Goal: Task Accomplishment & Management: Use online tool/utility

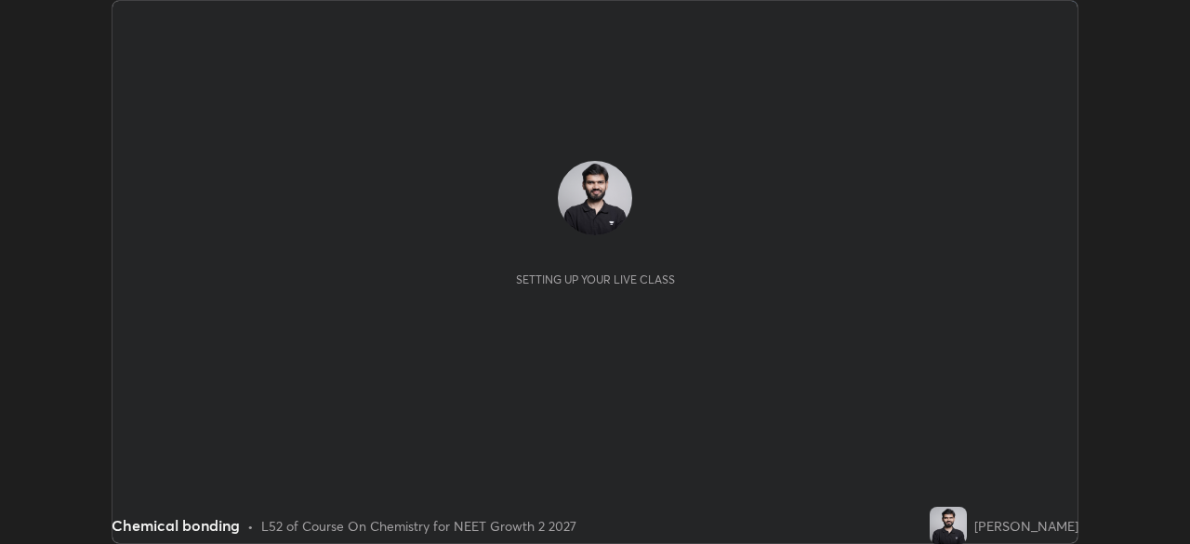
scroll to position [544, 1189]
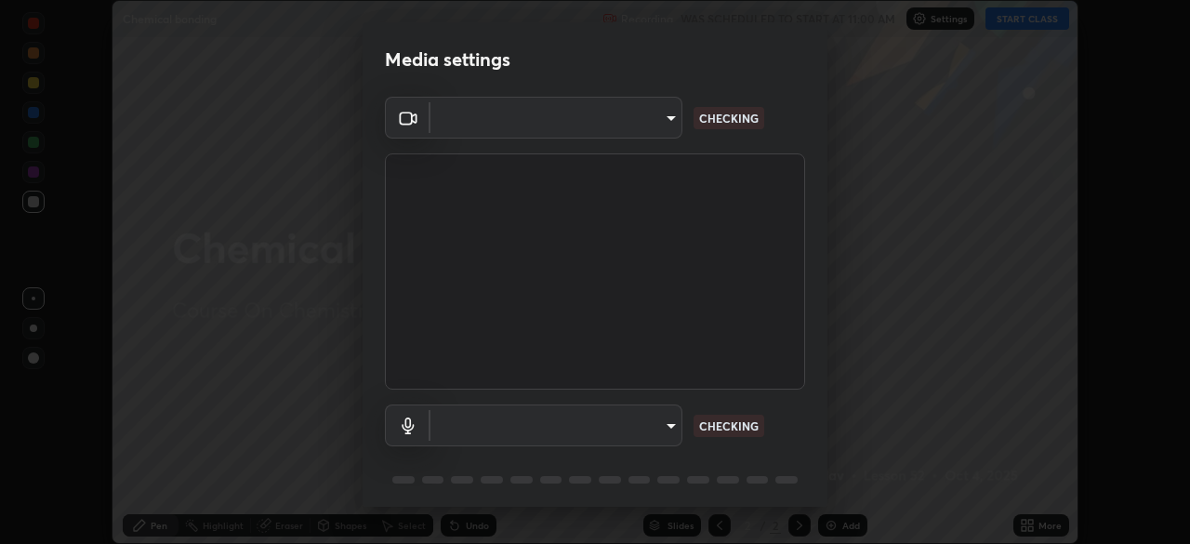
type input "09774d7d098996594ab6bce95c38d17c558d4da6542d49d5e665f1ab1cfd73a1"
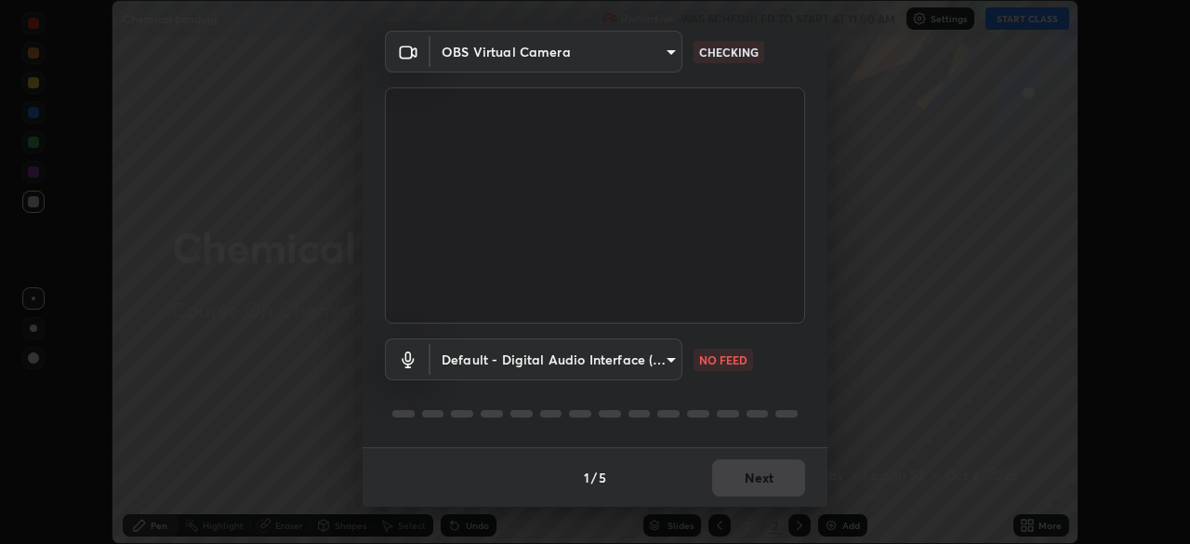
click at [664, 364] on body "Erase all Chemical bonding Recording WAS SCHEDULED TO START AT 11:00 AM Setting…" at bounding box center [595, 272] width 1190 height 544
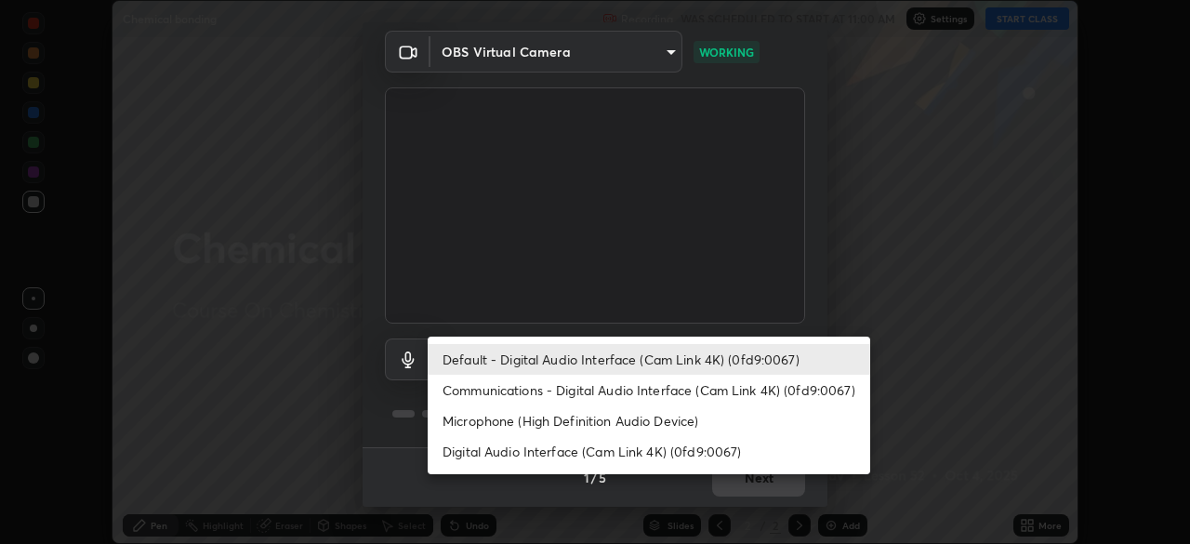
click at [657, 393] on li "Communications - Digital Audio Interface (Cam Link 4K) (0fd9:0067)" at bounding box center [649, 390] width 443 height 31
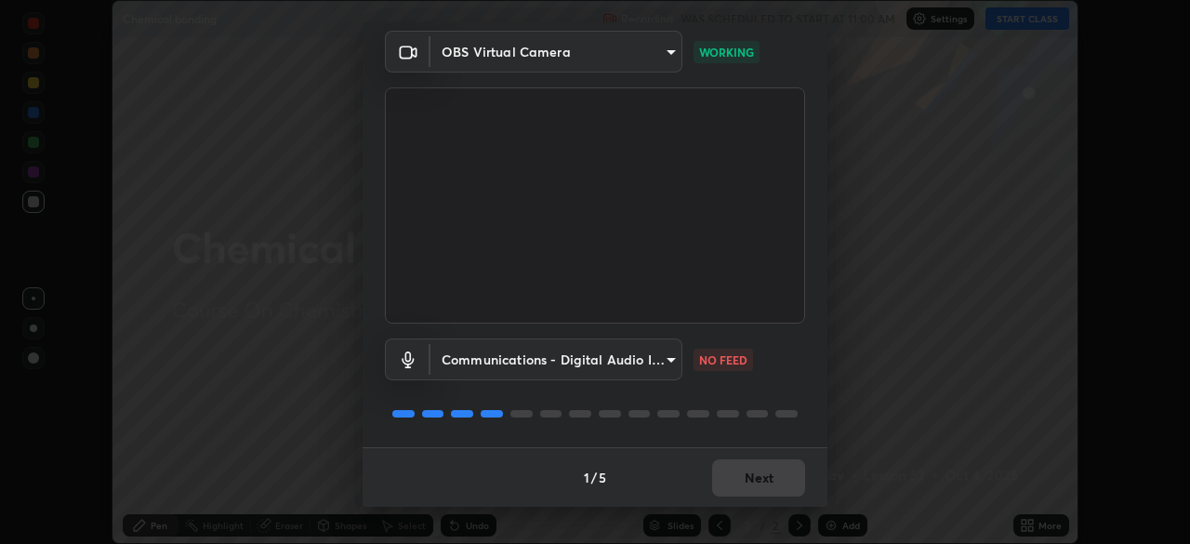
click at [655, 367] on body "Erase all Chemical bonding Recording WAS SCHEDULED TO START AT 11:00 AM Setting…" at bounding box center [595, 272] width 1190 height 544
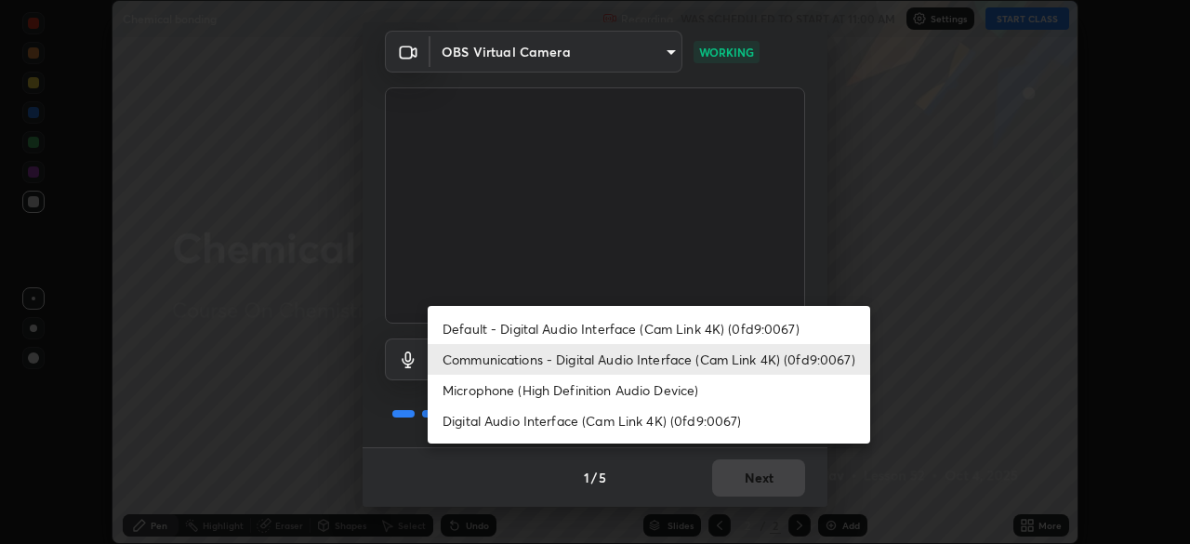
click at [656, 331] on li "Default - Digital Audio Interface (Cam Link 4K) (0fd9:0067)" at bounding box center [649, 328] width 443 height 31
type input "default"
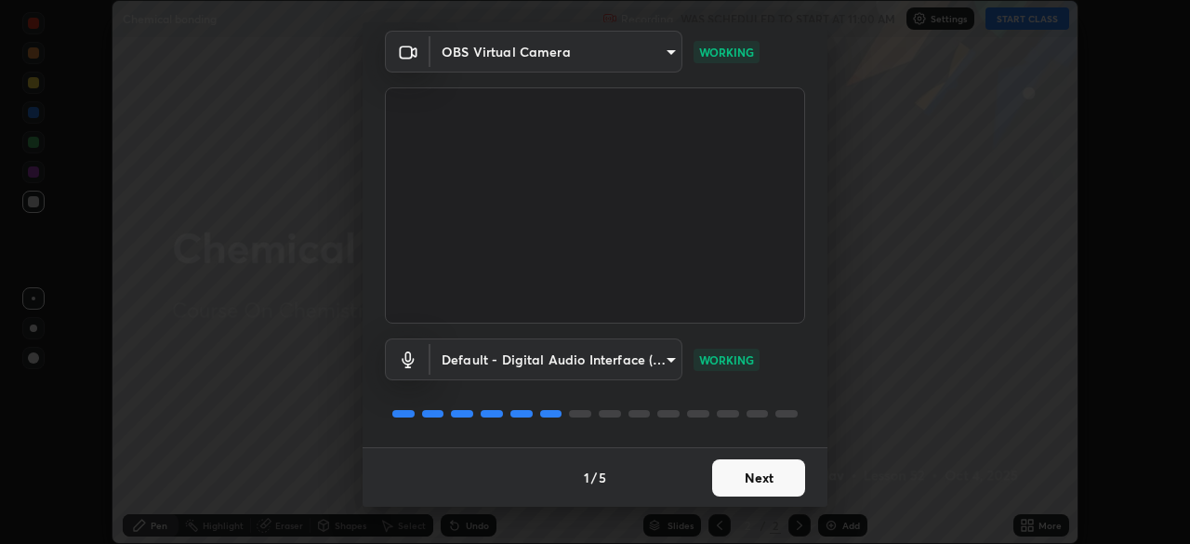
click at [744, 474] on button "Next" at bounding box center [758, 477] width 93 height 37
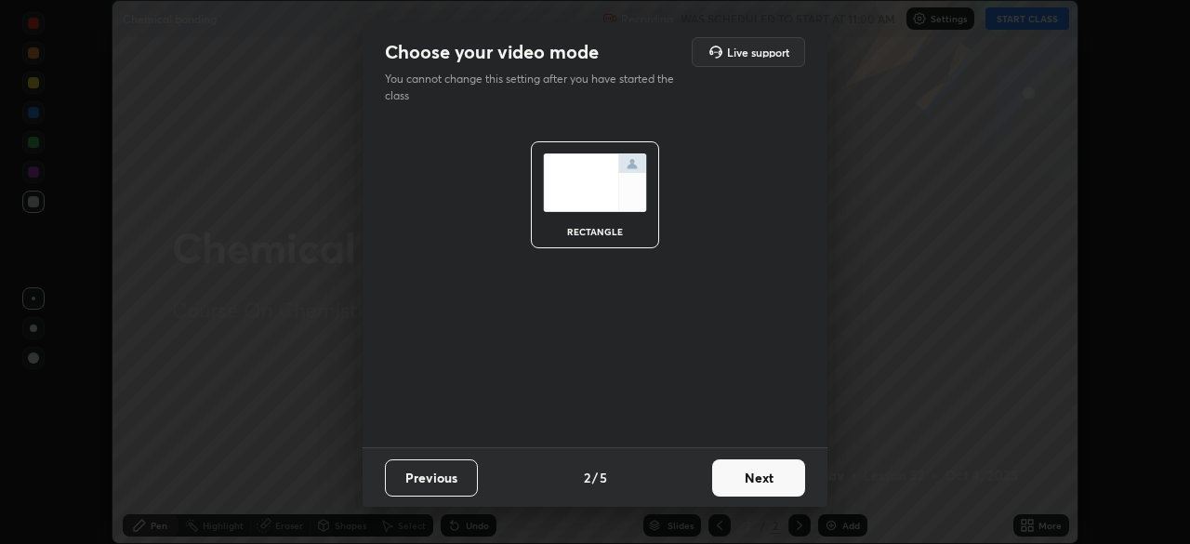
scroll to position [0, 0]
click at [749, 480] on button "Next" at bounding box center [758, 477] width 93 height 37
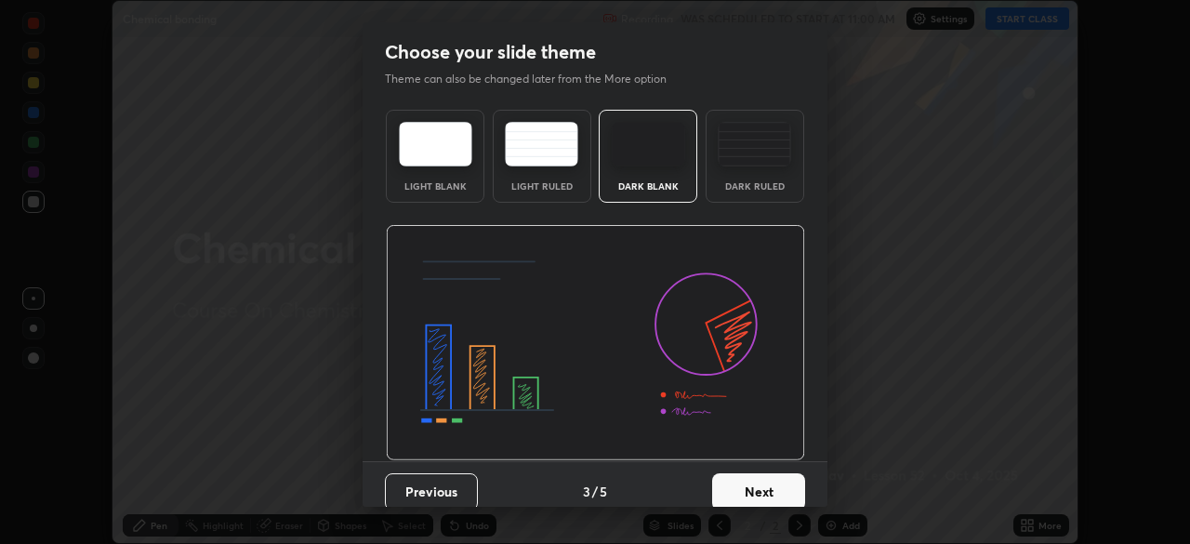
scroll to position [14, 0]
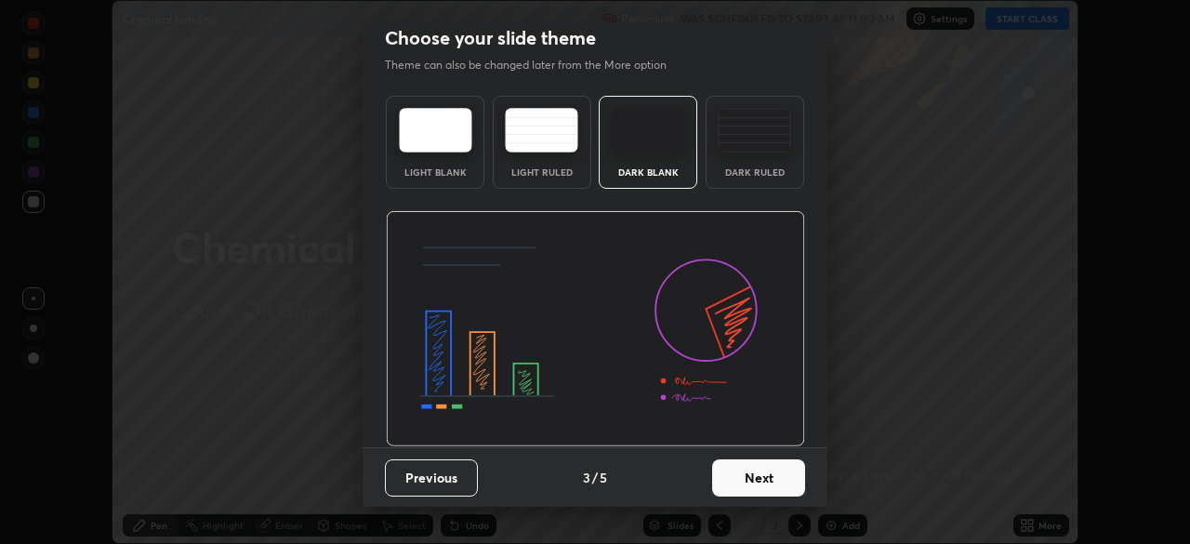
click at [752, 470] on button "Next" at bounding box center [758, 477] width 93 height 37
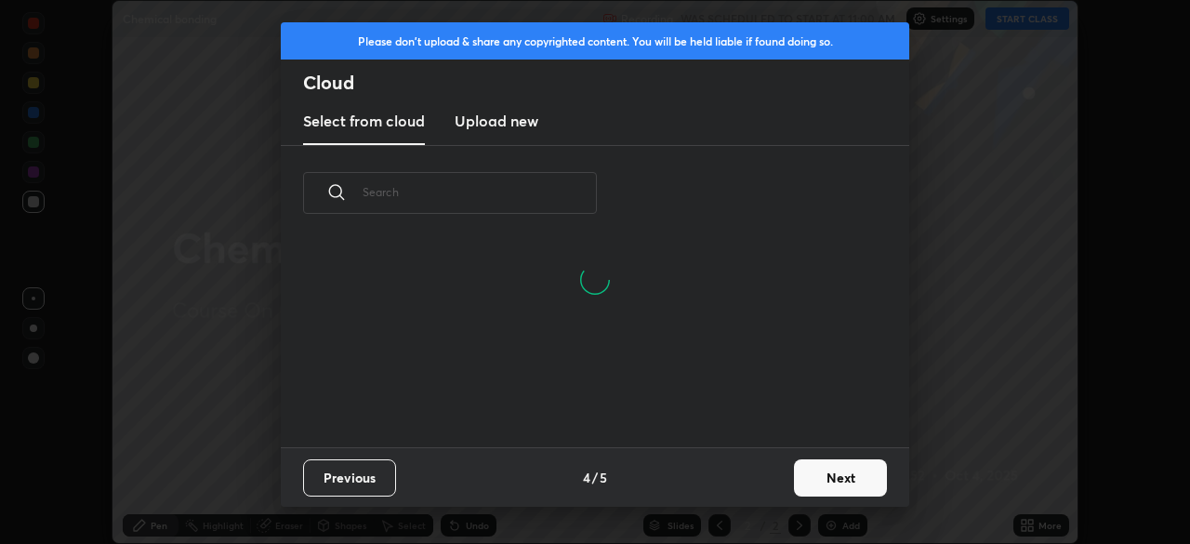
click at [800, 475] on button "Next" at bounding box center [840, 477] width 93 height 37
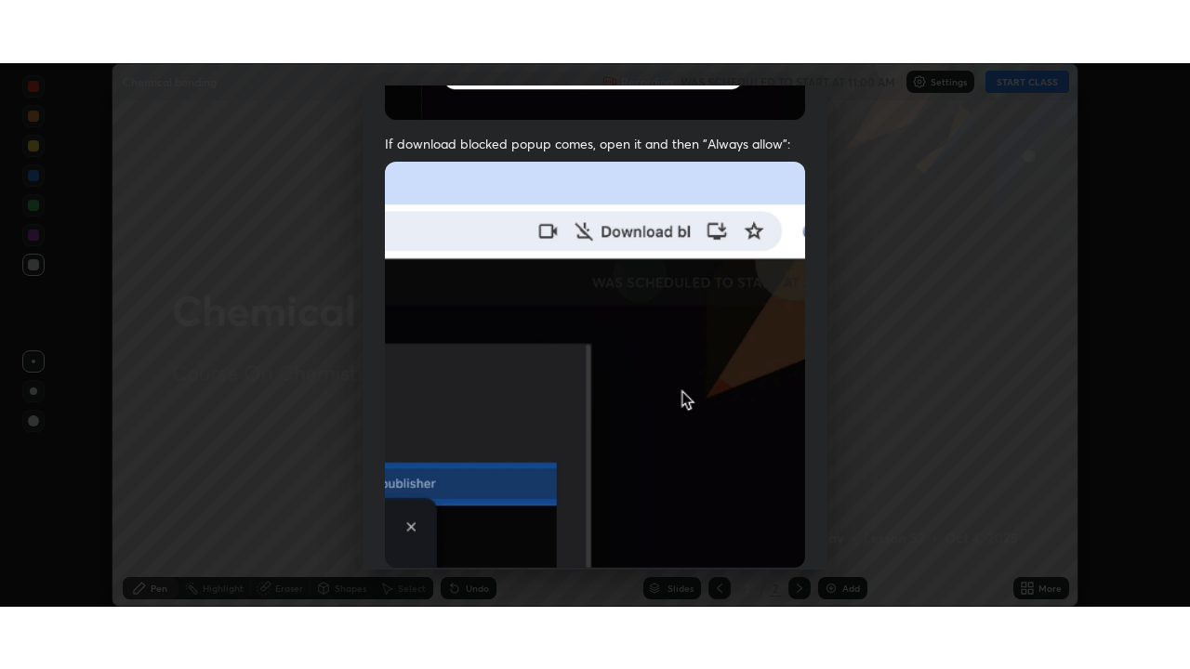
scroll to position [445, 0]
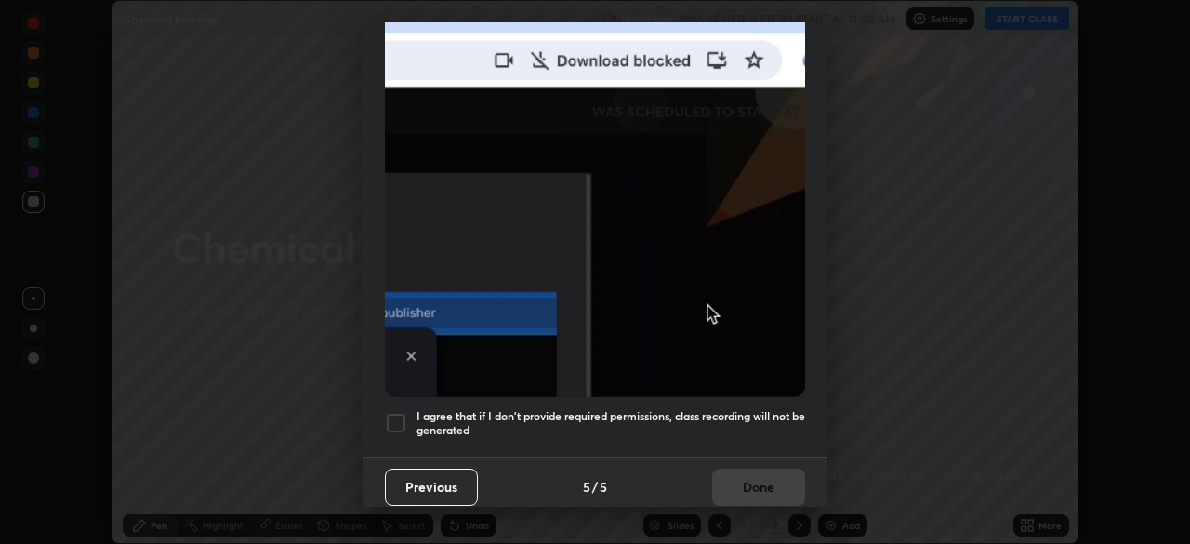
click at [761, 415] on h5 "I agree that if I don't provide required permissions, class recording will not …" at bounding box center [611, 423] width 389 height 29
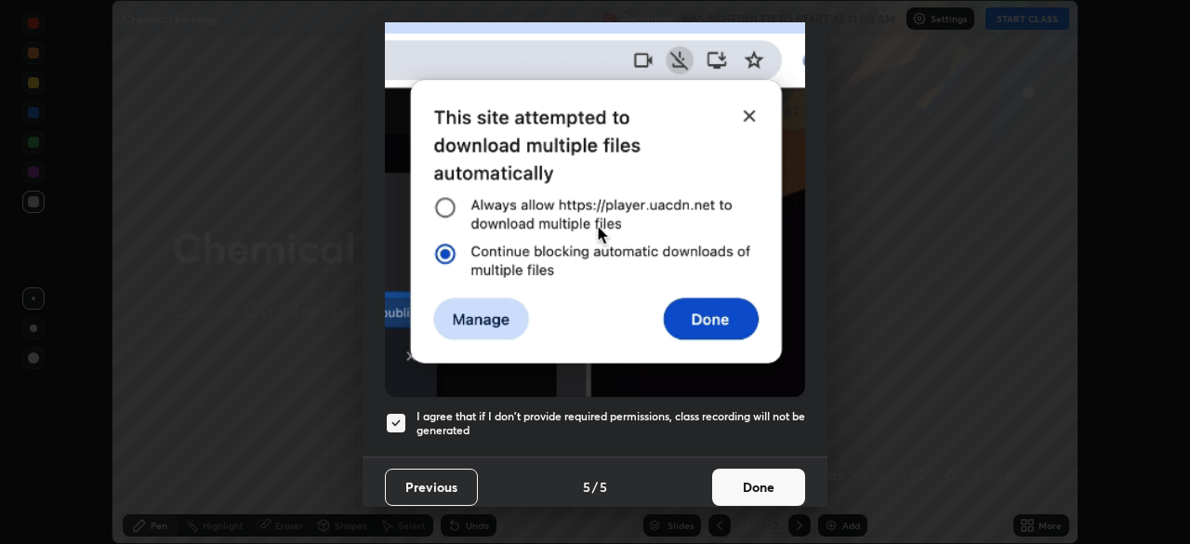
click at [761, 483] on button "Done" at bounding box center [758, 487] width 93 height 37
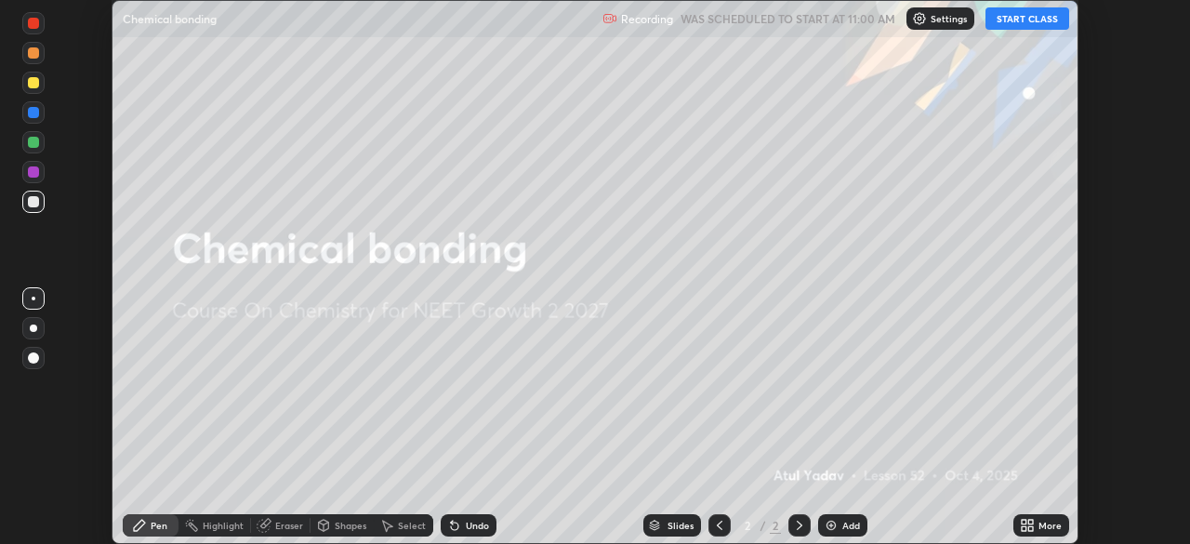
click at [1016, 20] on button "START CLASS" at bounding box center [1028, 18] width 84 height 22
click at [1037, 524] on div "More" at bounding box center [1041, 525] width 56 height 22
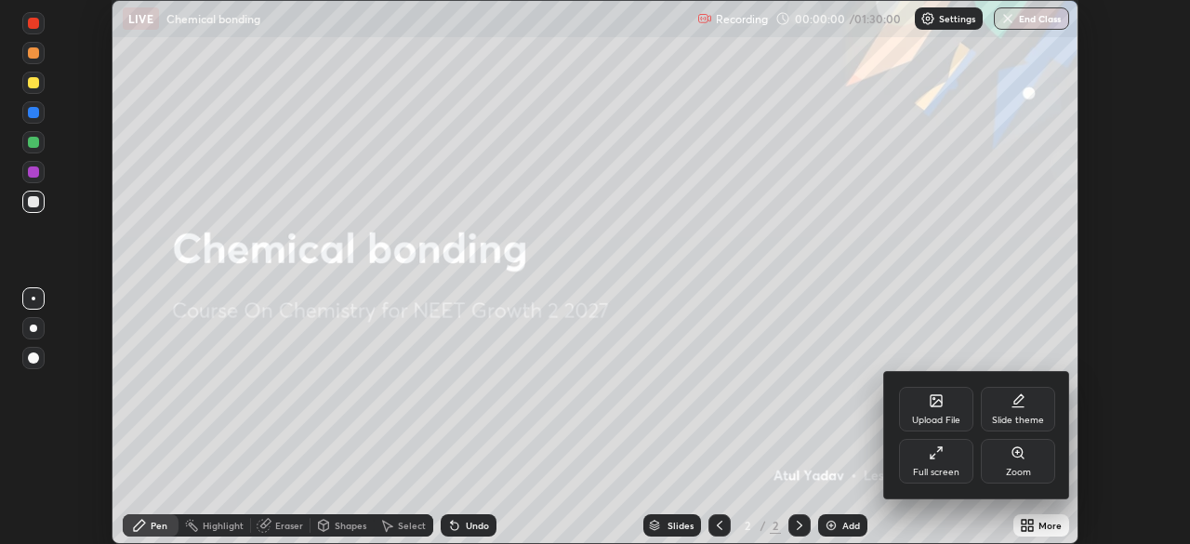
click at [965, 468] on div "Full screen" at bounding box center [936, 461] width 74 height 45
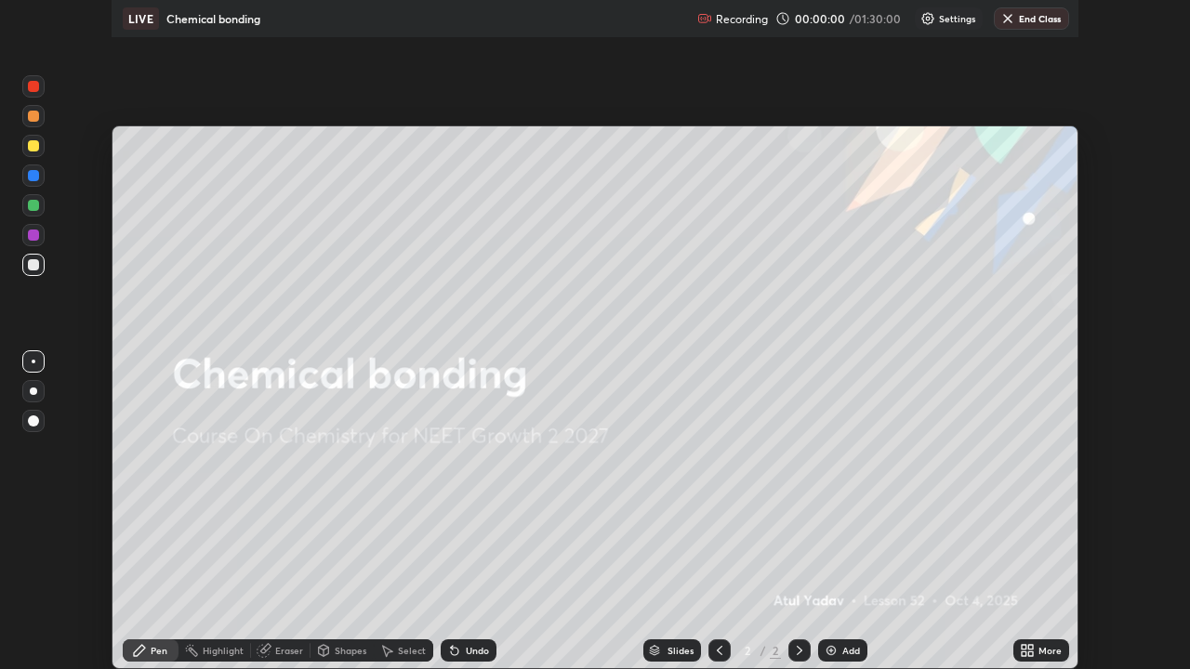
scroll to position [669, 1190]
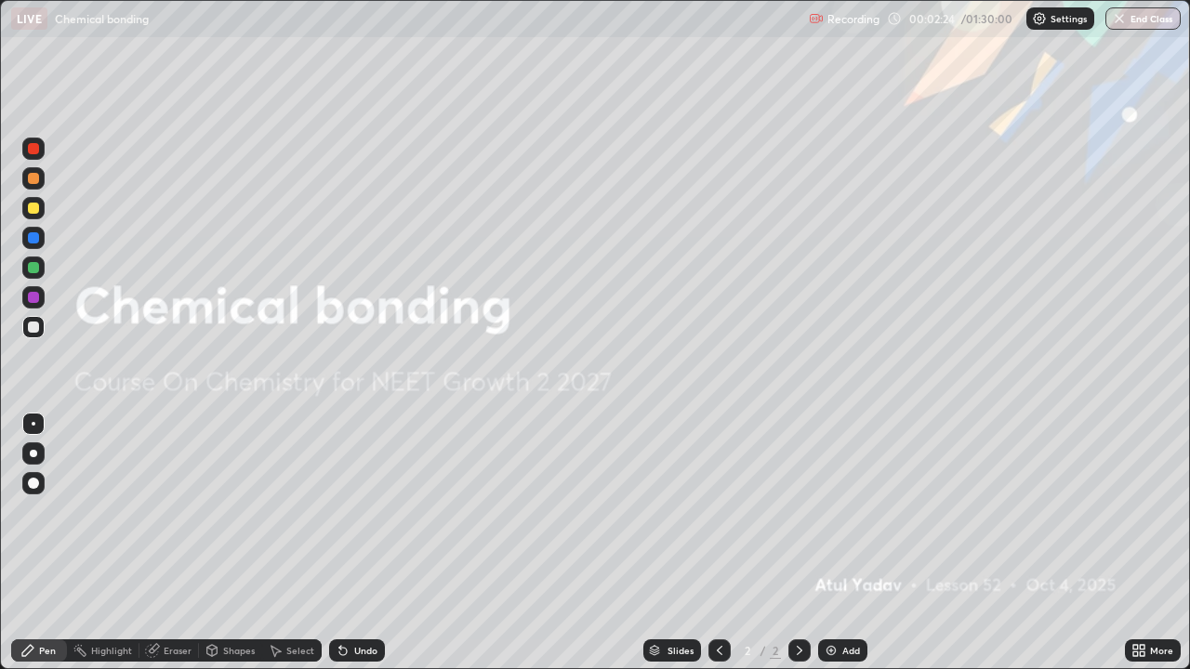
click at [842, 543] on div "Add" at bounding box center [851, 650] width 18 height 9
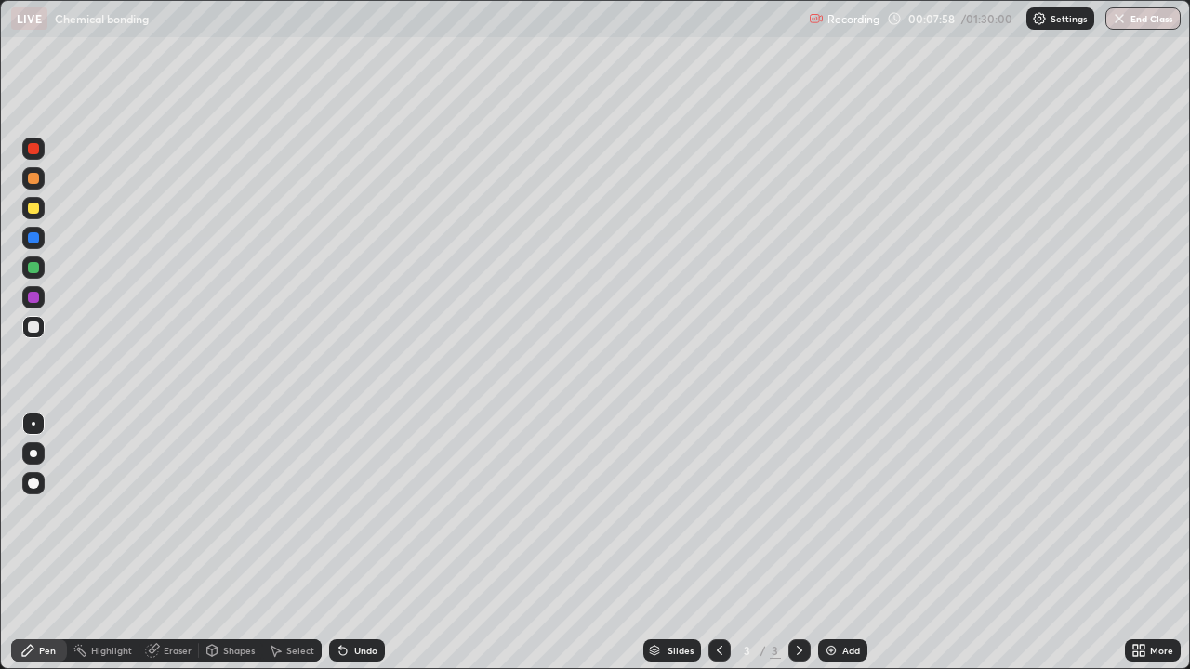
click at [836, 543] on img at bounding box center [831, 650] width 15 height 15
click at [367, 543] on div "Undo" at bounding box center [357, 651] width 56 height 22
click at [839, 543] on div "Add" at bounding box center [842, 651] width 49 height 22
click at [343, 543] on icon at bounding box center [342, 651] width 7 height 7
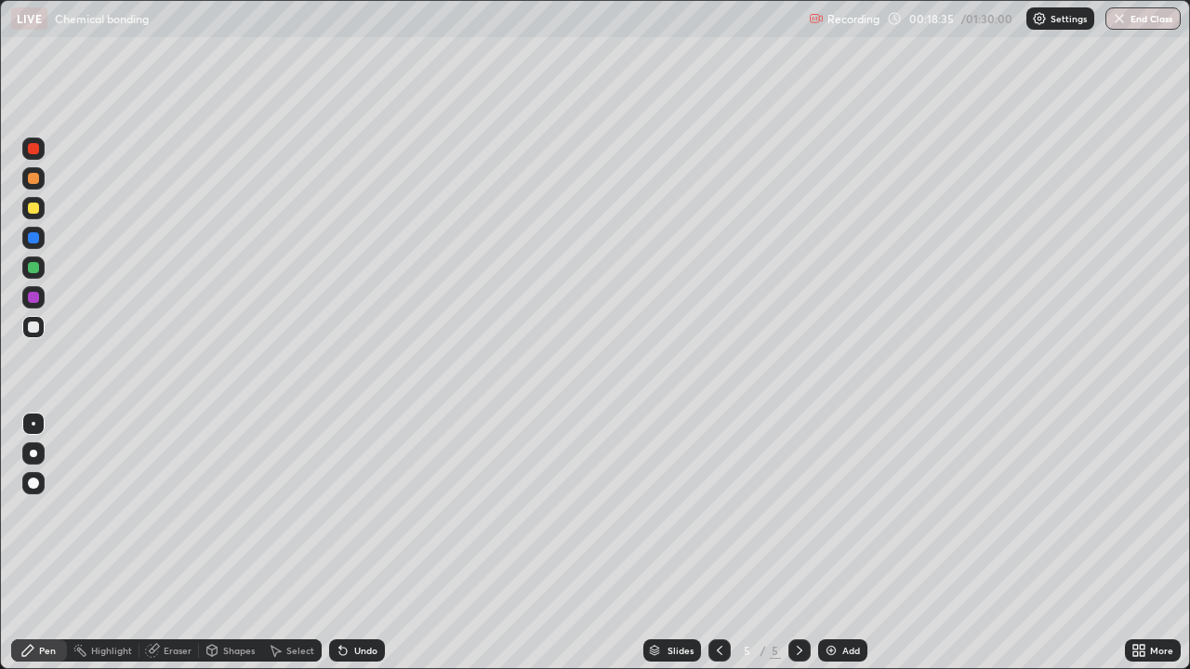
click at [339, 543] on icon at bounding box center [340, 647] width 2 height 2
click at [41, 265] on div at bounding box center [33, 268] width 22 height 22
click at [357, 543] on div "Undo" at bounding box center [365, 650] width 23 height 9
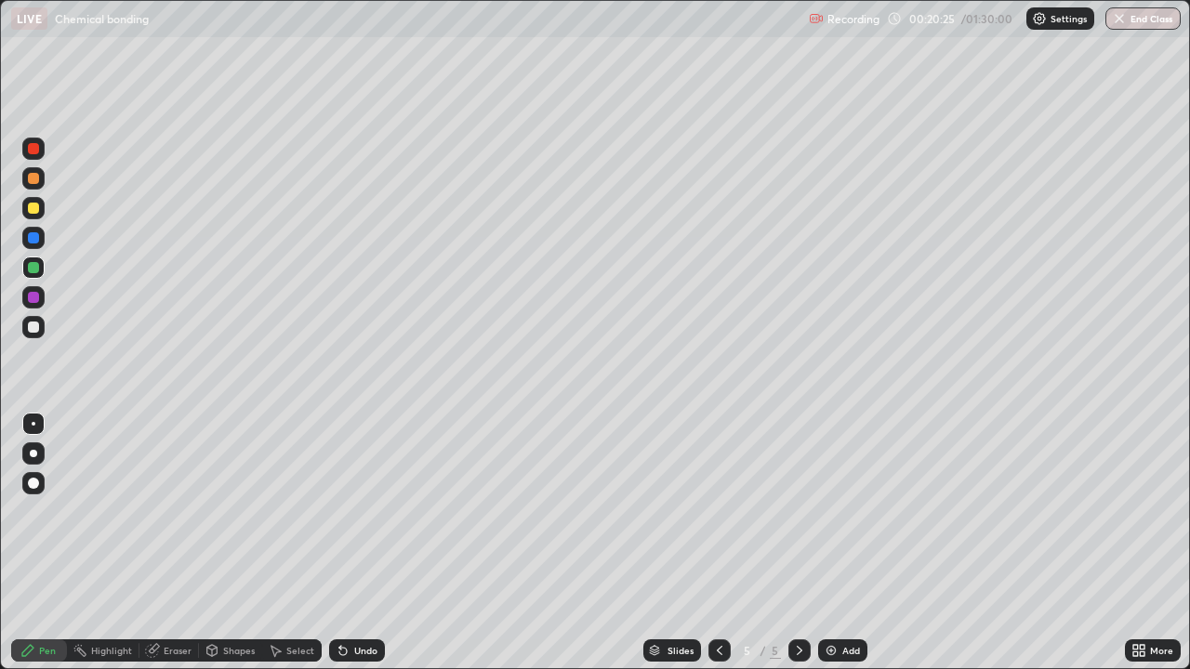
click at [357, 543] on div "Undo" at bounding box center [365, 650] width 23 height 9
click at [846, 543] on div "Add" at bounding box center [851, 650] width 18 height 9
click at [709, 543] on div at bounding box center [719, 651] width 22 height 22
click at [718, 543] on icon at bounding box center [719, 650] width 15 height 15
click at [798, 543] on icon at bounding box center [799, 650] width 15 height 15
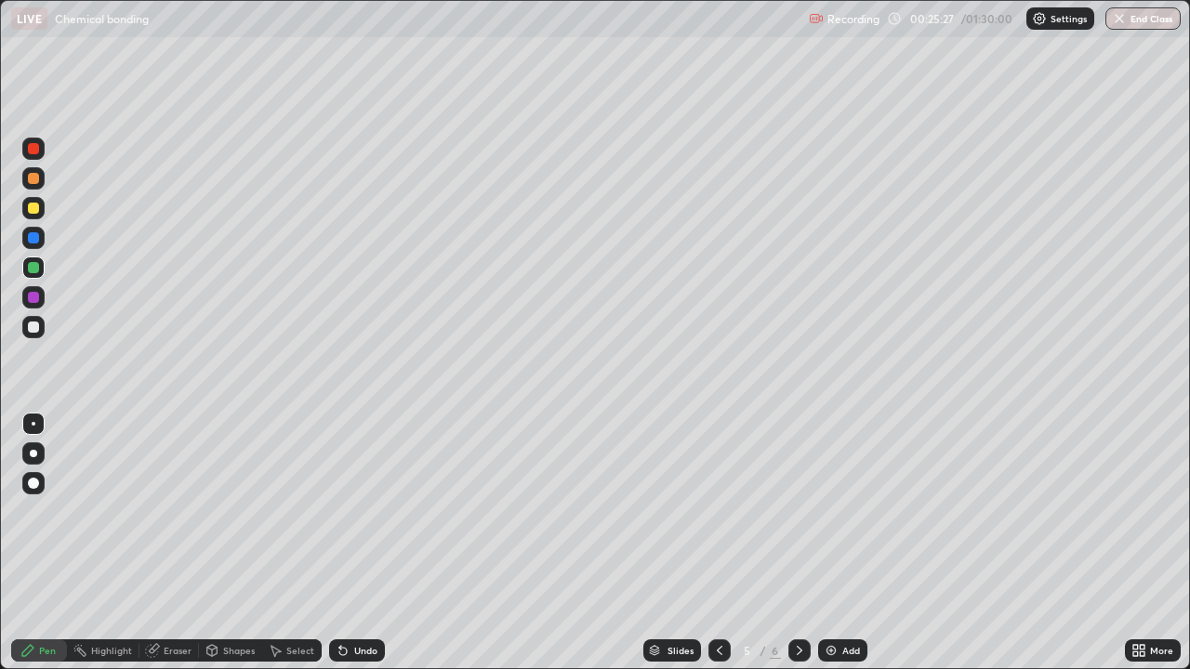
click at [798, 543] on icon at bounding box center [799, 650] width 15 height 15
click at [831, 543] on div "Add" at bounding box center [842, 651] width 49 height 22
click at [38, 206] on div at bounding box center [33, 208] width 11 height 11
click at [42, 298] on div at bounding box center [33, 297] width 22 height 22
click at [40, 209] on div at bounding box center [33, 208] width 22 height 22
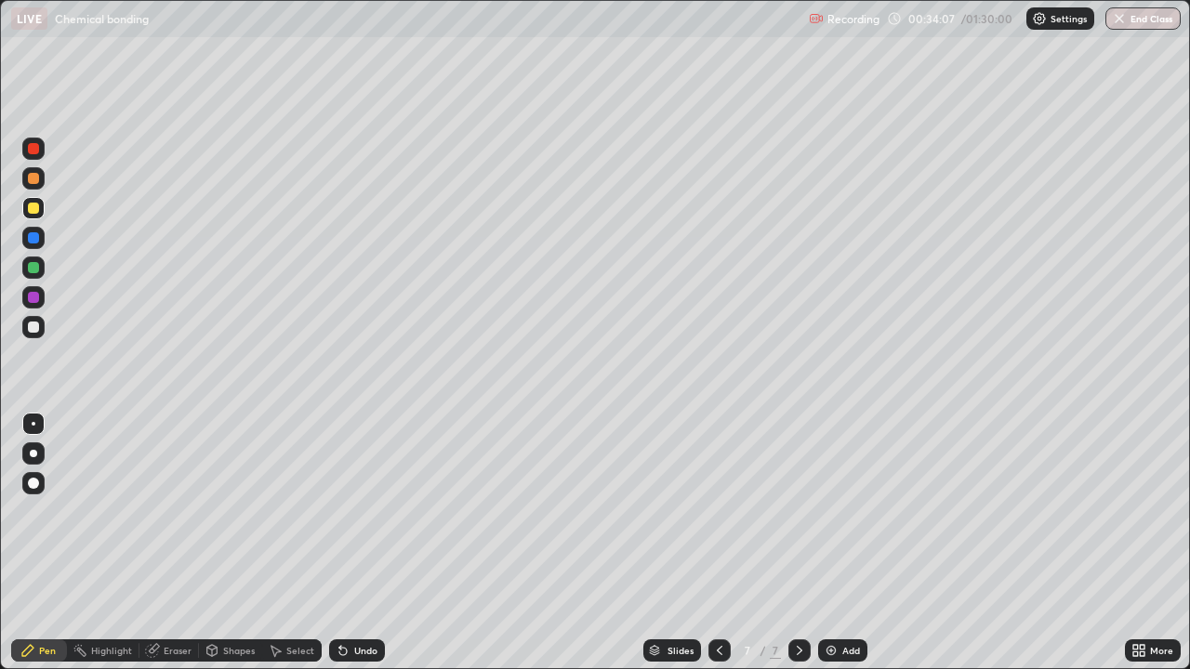
click at [159, 543] on div "Eraser" at bounding box center [169, 651] width 60 height 22
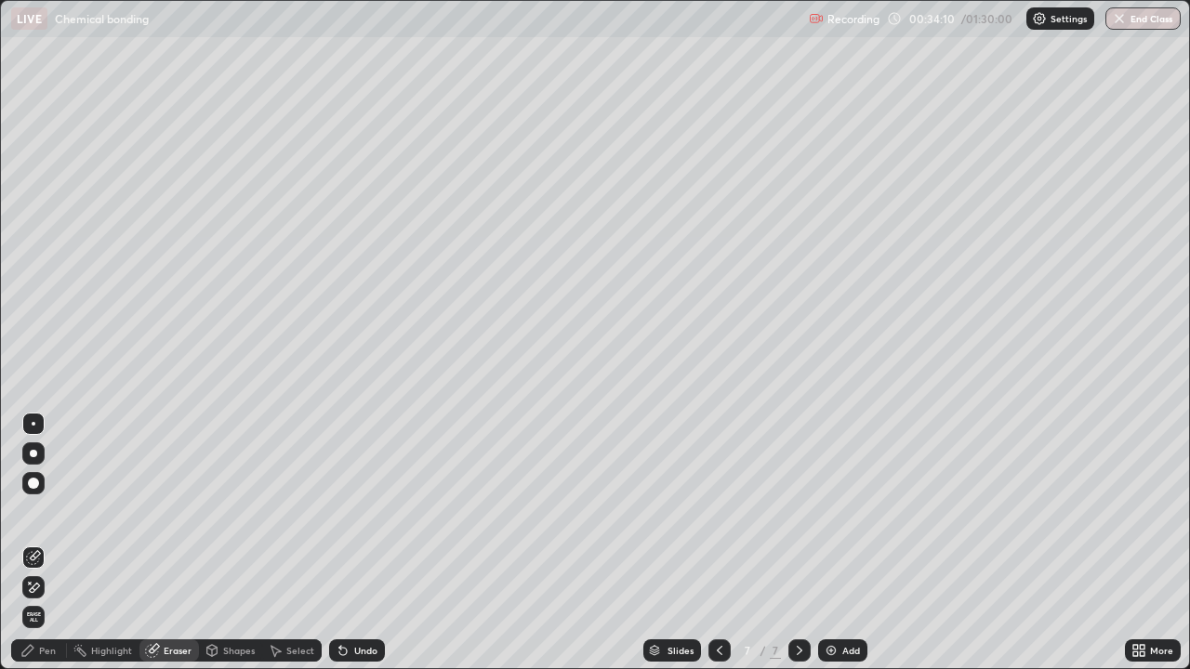
click at [35, 543] on div "Pen" at bounding box center [39, 651] width 56 height 22
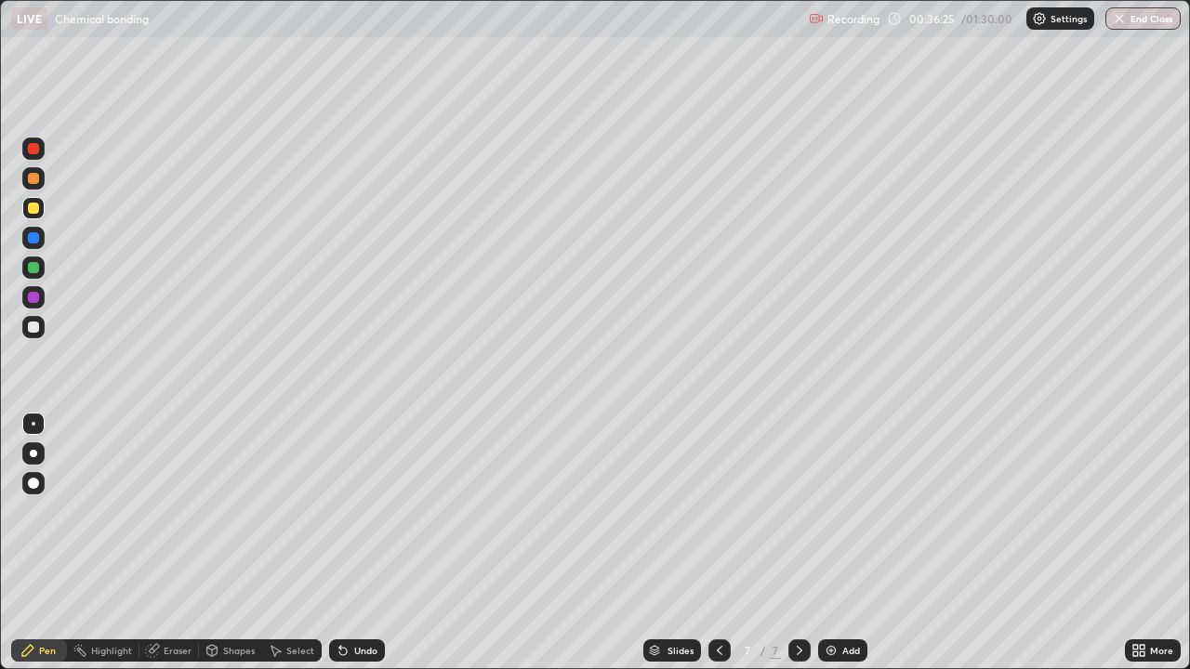
click at [356, 543] on div "Undo" at bounding box center [357, 651] width 56 height 22
click at [368, 543] on div "Undo" at bounding box center [357, 651] width 56 height 22
click at [359, 543] on div "Undo" at bounding box center [365, 650] width 23 height 9
click at [831, 543] on img at bounding box center [831, 650] width 15 height 15
click at [349, 543] on div "Undo" at bounding box center [357, 651] width 56 height 22
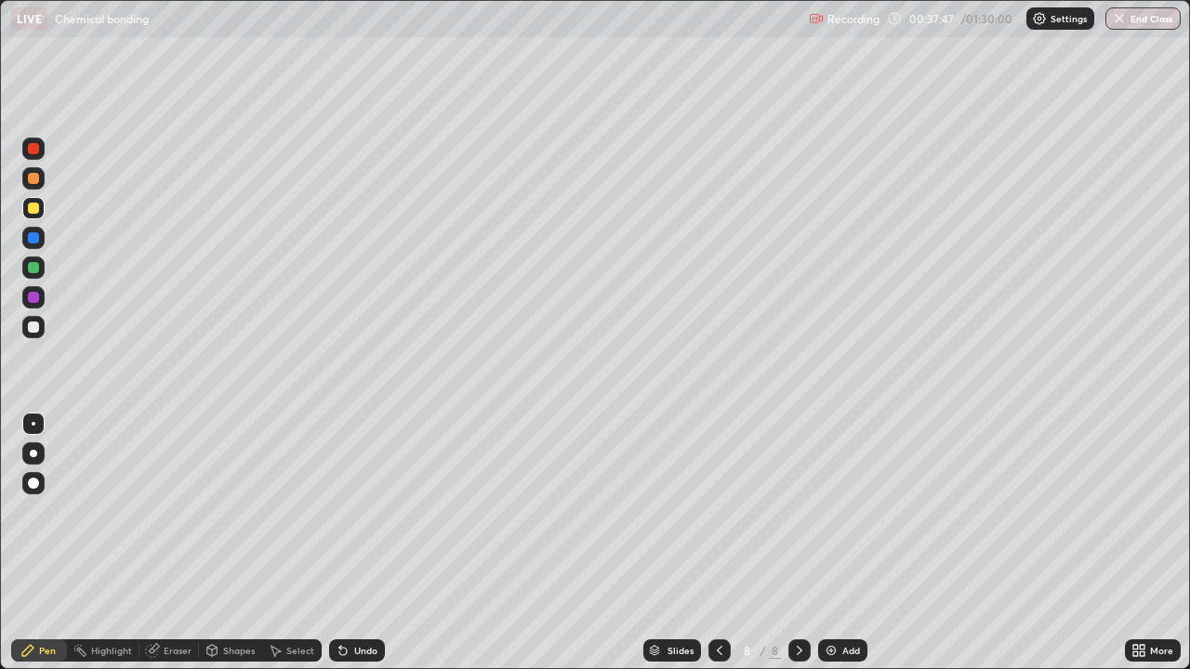
click at [350, 543] on div "Undo" at bounding box center [357, 651] width 56 height 22
click at [346, 543] on icon at bounding box center [343, 650] width 15 height 15
click at [339, 543] on icon at bounding box center [340, 647] width 2 height 2
click at [346, 543] on icon at bounding box center [343, 650] width 15 height 15
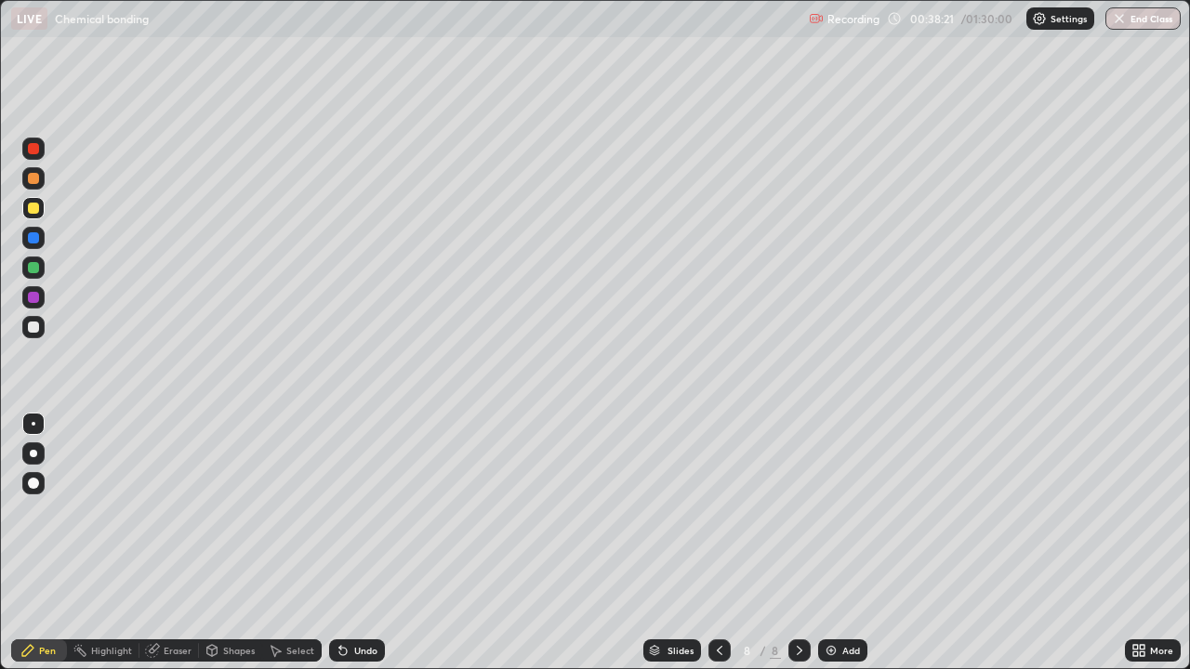
click at [348, 543] on div "Undo" at bounding box center [357, 651] width 56 height 22
click at [359, 543] on div "Undo" at bounding box center [357, 651] width 56 height 22
click at [839, 543] on div "Add" at bounding box center [842, 651] width 49 height 22
click at [354, 543] on div "Undo" at bounding box center [365, 650] width 23 height 9
click at [28, 143] on div at bounding box center [33, 149] width 22 height 22
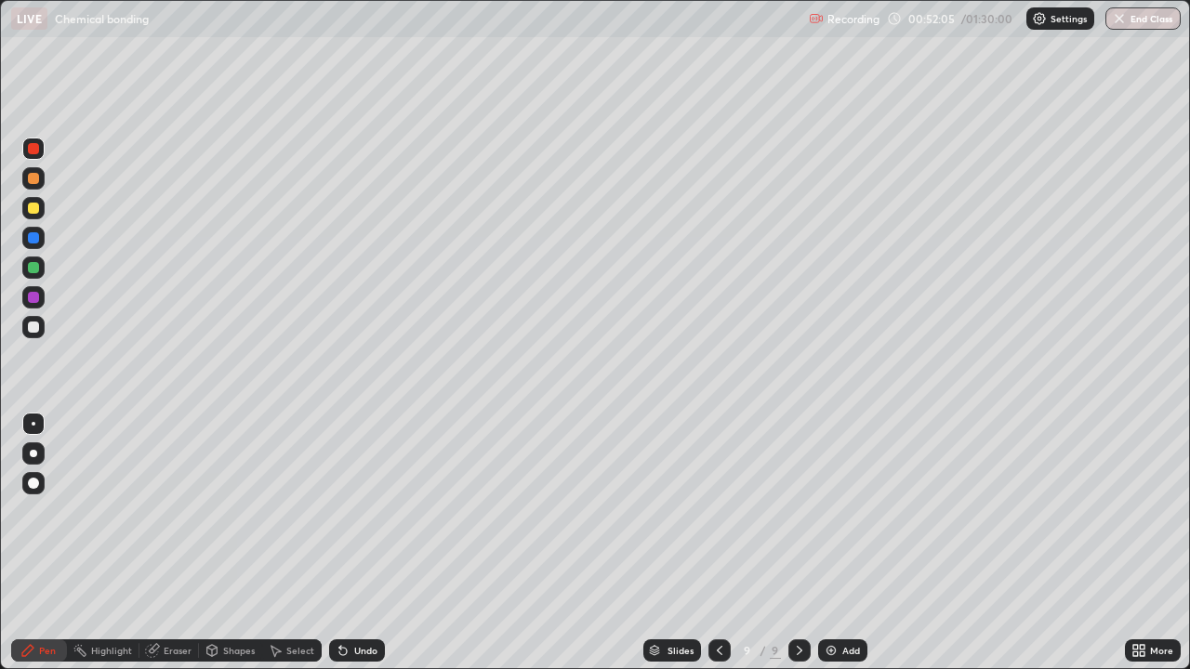
click at [843, 543] on div "Add" at bounding box center [851, 650] width 18 height 9
click at [34, 179] on div at bounding box center [33, 178] width 11 height 11
click at [43, 297] on div at bounding box center [33, 297] width 22 height 22
click at [38, 207] on div at bounding box center [33, 208] width 11 height 11
click at [357, 543] on div "Undo" at bounding box center [365, 650] width 23 height 9
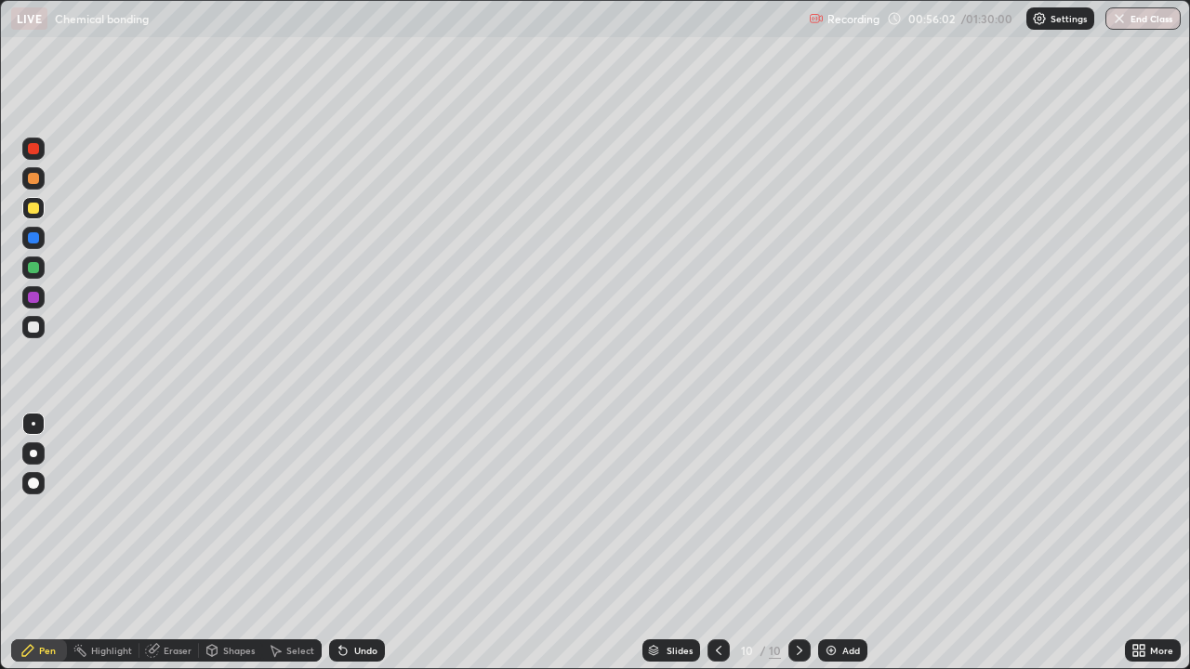
click at [358, 543] on div "Undo" at bounding box center [357, 651] width 56 height 22
click at [361, 543] on div "Undo" at bounding box center [357, 651] width 56 height 22
click at [358, 543] on div "Undo" at bounding box center [357, 651] width 56 height 22
click at [355, 543] on div "Undo" at bounding box center [357, 651] width 56 height 22
click at [37, 147] on div at bounding box center [33, 148] width 11 height 11
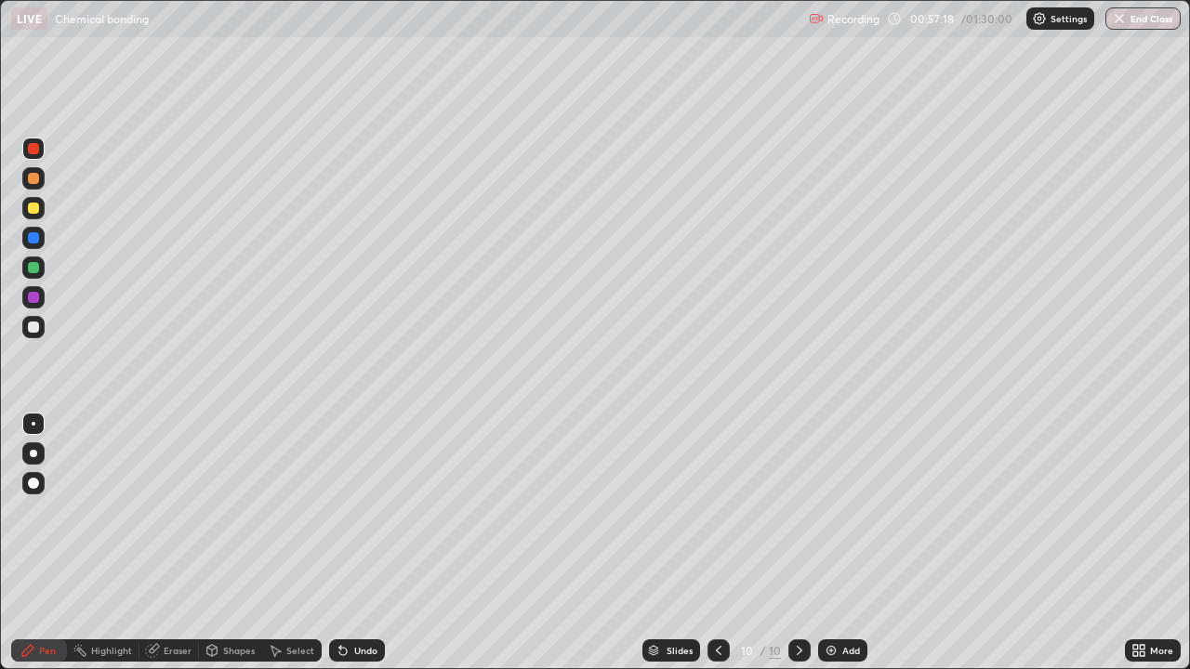
click at [837, 543] on img at bounding box center [831, 650] width 15 height 15
click at [34, 149] on div at bounding box center [33, 148] width 11 height 11
click at [39, 198] on div at bounding box center [33, 208] width 22 height 22
click at [360, 543] on div "Undo" at bounding box center [365, 650] width 23 height 9
click at [366, 543] on div "Undo" at bounding box center [365, 650] width 23 height 9
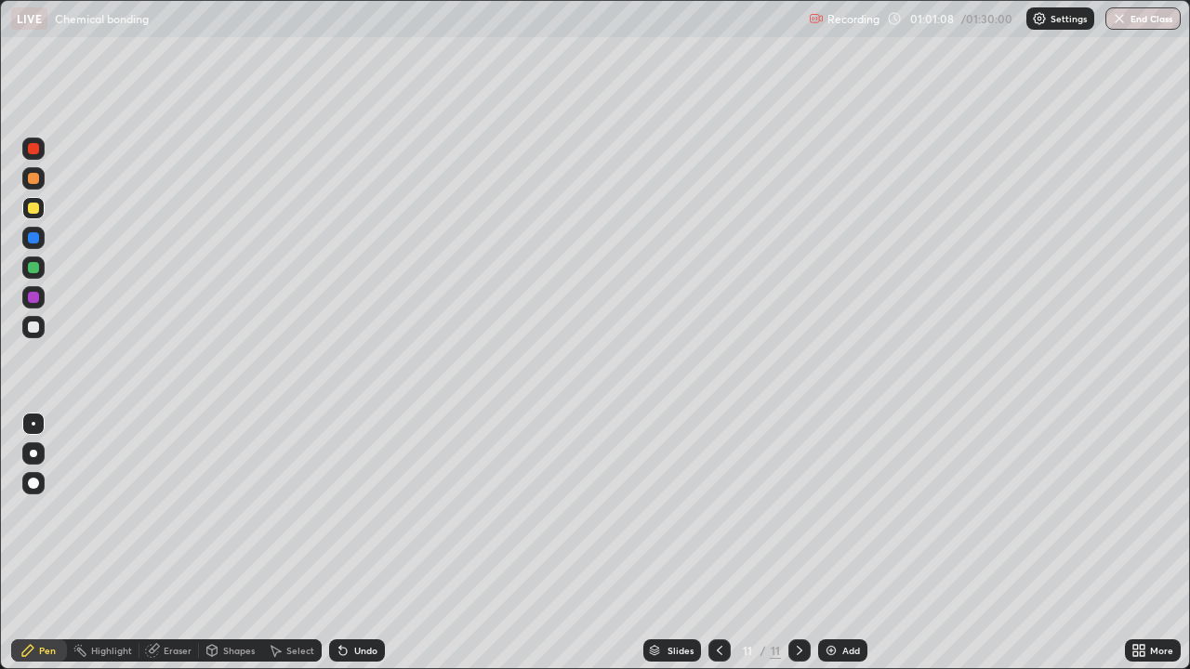
click at [842, 543] on div "Add" at bounding box center [851, 650] width 18 height 9
click at [40, 237] on div at bounding box center [33, 238] width 22 height 22
click at [348, 543] on div "Undo" at bounding box center [357, 651] width 56 height 22
click at [347, 543] on div "Undo" at bounding box center [357, 651] width 56 height 22
click at [345, 543] on div "Undo" at bounding box center [357, 651] width 56 height 22
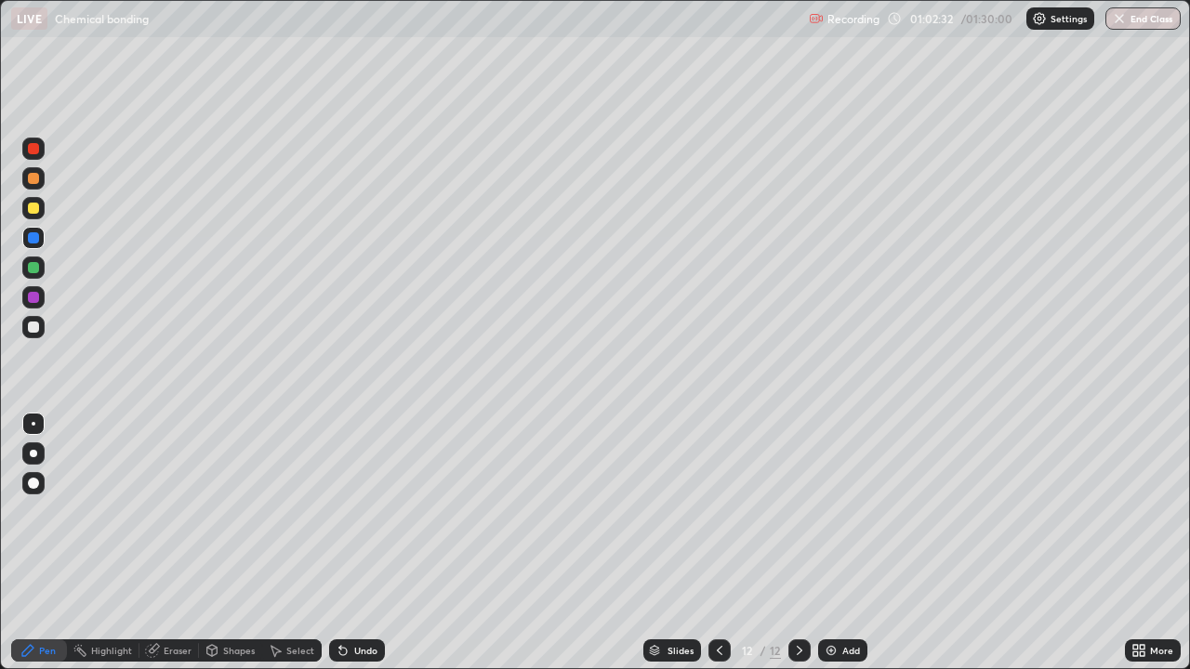
click at [347, 543] on div "Undo" at bounding box center [357, 651] width 56 height 22
click at [23, 491] on div at bounding box center [33, 483] width 22 height 22
click at [36, 453] on div at bounding box center [33, 453] width 7 height 7
click at [354, 543] on div "Undo" at bounding box center [365, 650] width 23 height 9
click at [356, 543] on div "Undo" at bounding box center [357, 651] width 56 height 22
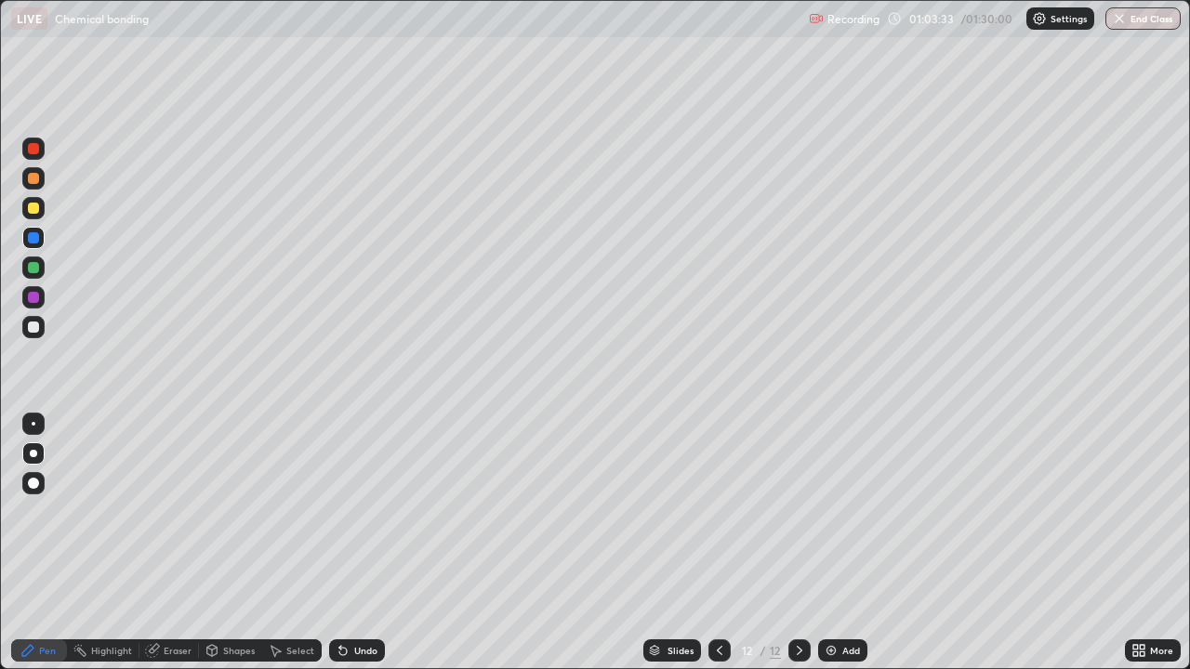
click at [356, 543] on div "Undo" at bounding box center [357, 651] width 56 height 22
click at [34, 149] on div at bounding box center [33, 148] width 11 height 11
click at [36, 210] on div at bounding box center [33, 208] width 11 height 11
click at [553, 543] on div "Slides 12 / 12 Add" at bounding box center [755, 650] width 740 height 37
click at [41, 270] on div at bounding box center [33, 268] width 22 height 22
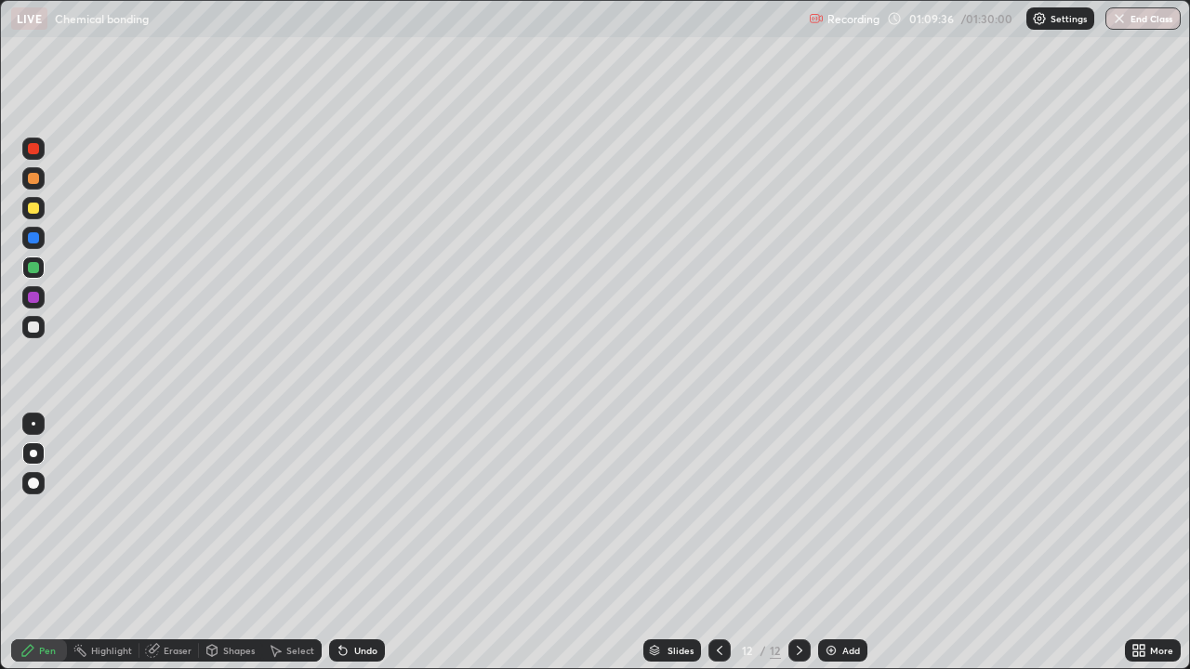
click at [842, 543] on div "Add" at bounding box center [851, 650] width 18 height 9
click at [846, 543] on div "Add" at bounding box center [851, 650] width 18 height 9
click at [718, 543] on icon at bounding box center [719, 650] width 15 height 15
click at [34, 208] on div at bounding box center [33, 208] width 11 height 11
click at [367, 543] on div "Undo" at bounding box center [357, 651] width 56 height 22
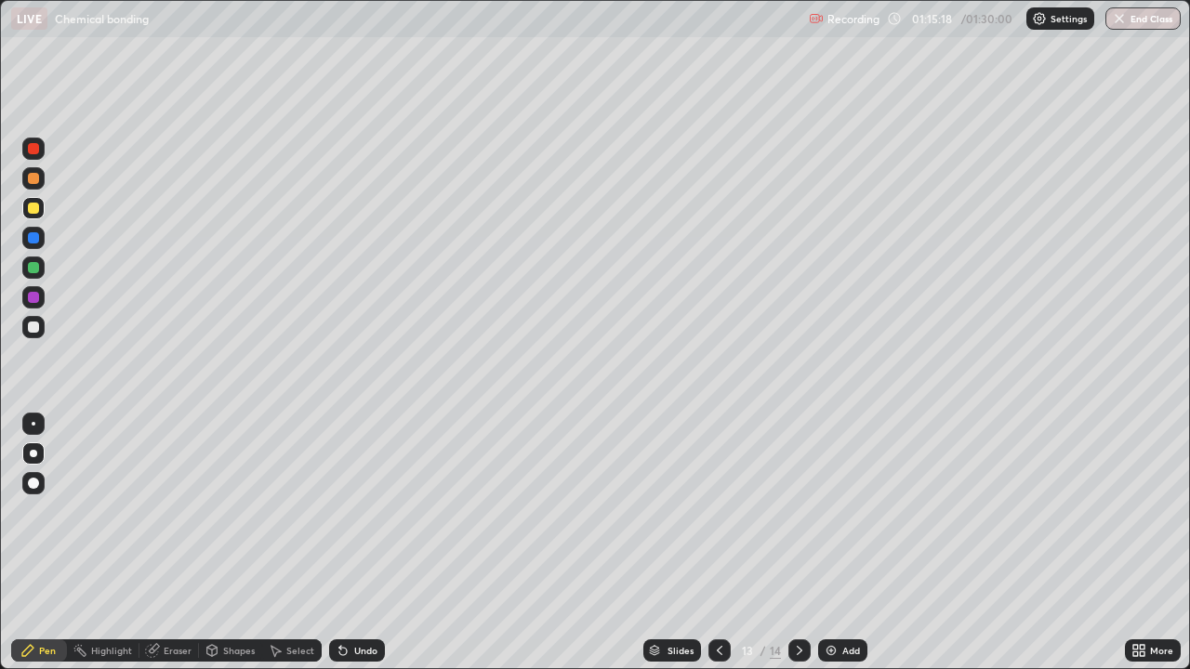
click at [368, 543] on div "Undo" at bounding box center [365, 650] width 23 height 9
click at [185, 543] on div "Eraser" at bounding box center [169, 651] width 60 height 22
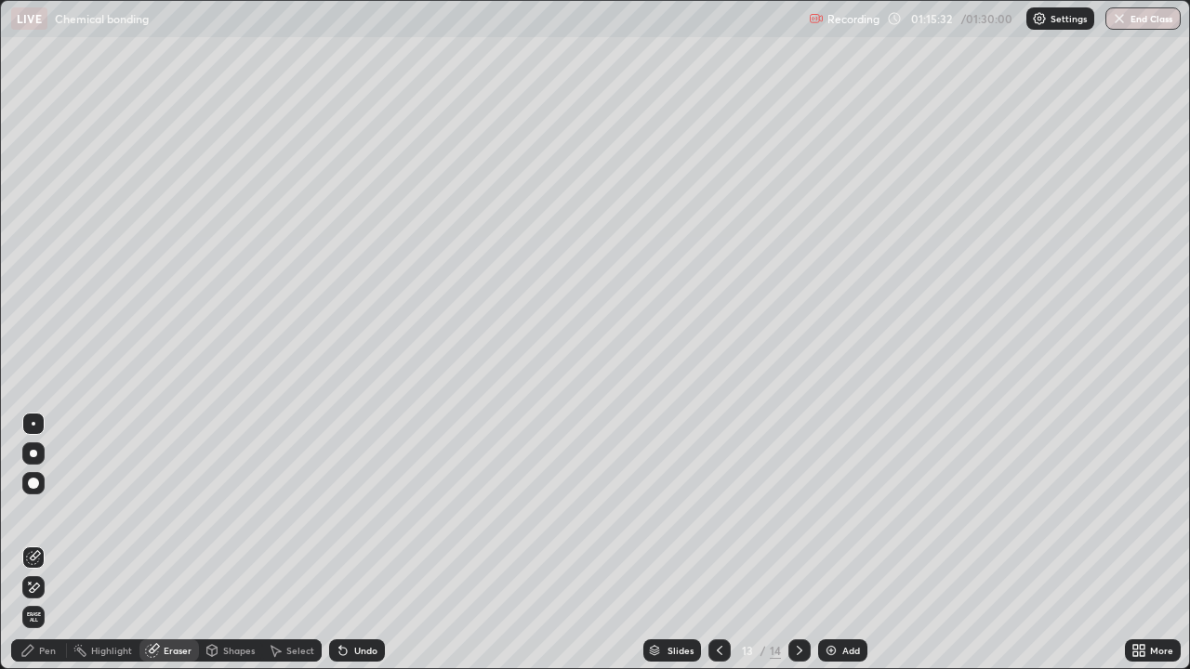
click at [43, 543] on div "Pen" at bounding box center [47, 650] width 17 height 9
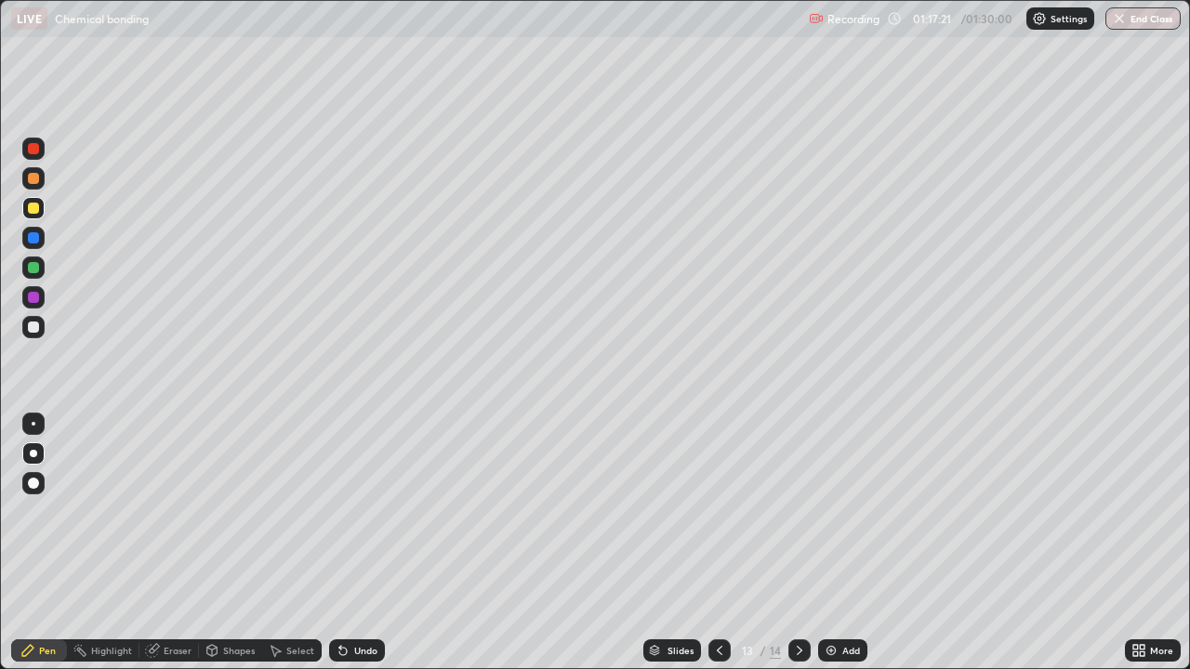
click at [845, 543] on div "Add" at bounding box center [842, 651] width 49 height 22
click at [798, 543] on icon at bounding box center [799, 650] width 15 height 15
click at [835, 543] on img at bounding box center [831, 650] width 15 height 15
click at [371, 543] on div "Undo" at bounding box center [365, 650] width 23 height 9
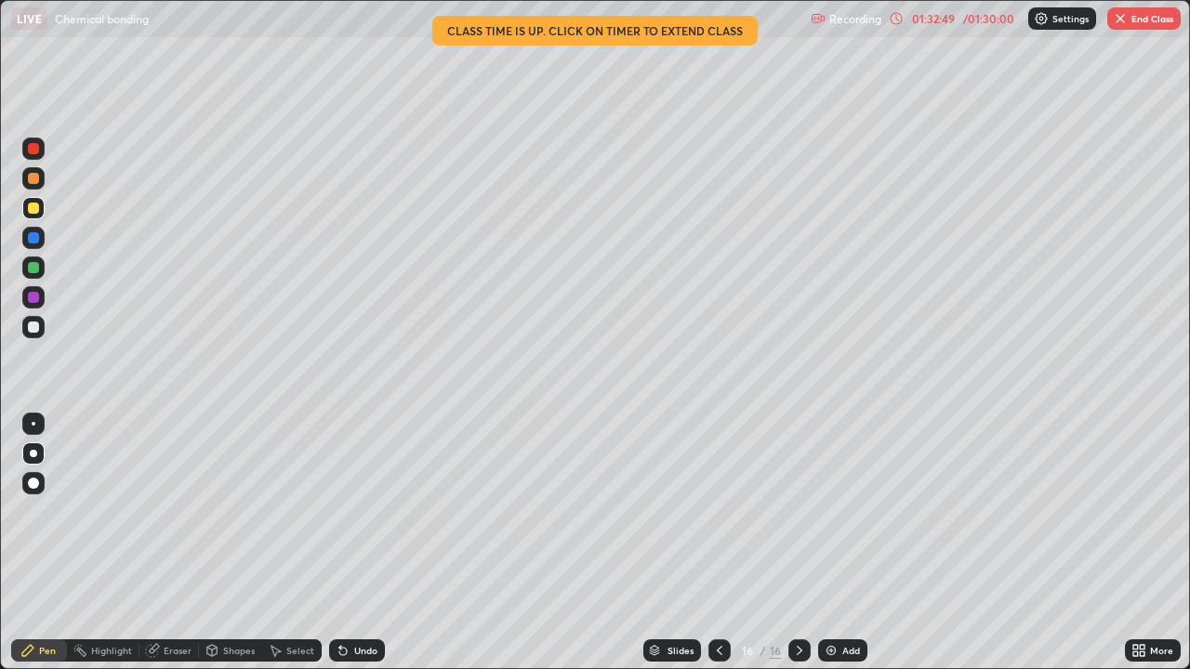
click at [961, 20] on div "/ 01:30:00" at bounding box center [988, 18] width 58 height 11
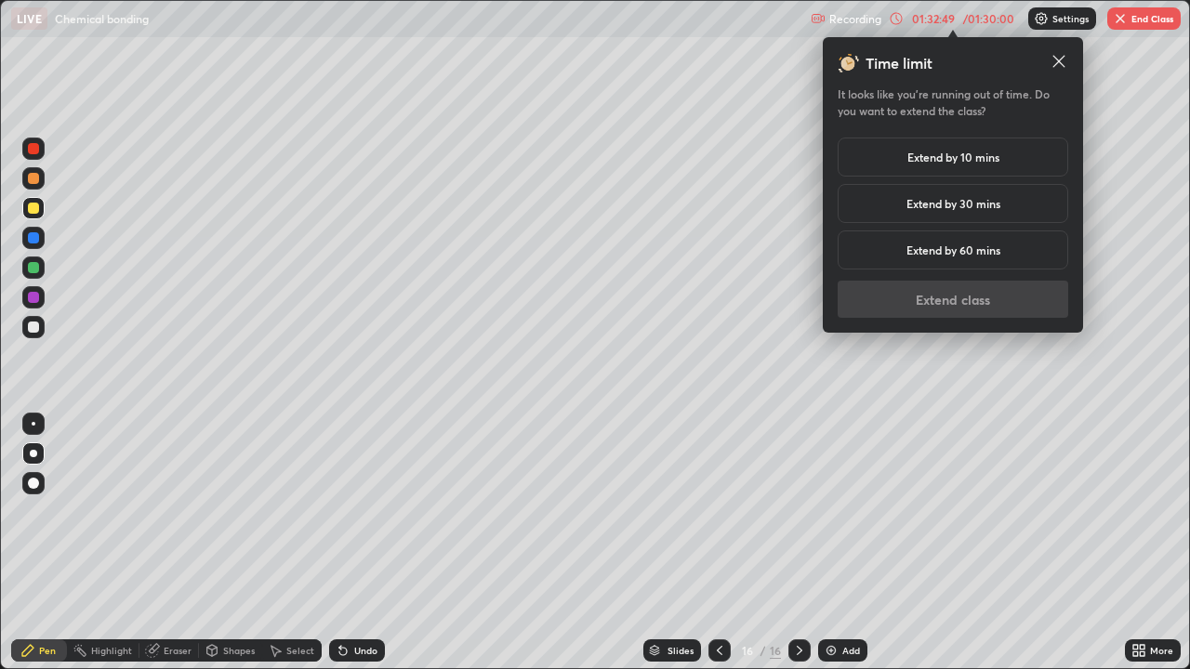
click at [953, 166] on div "Extend by 10 mins" at bounding box center [953, 157] width 231 height 39
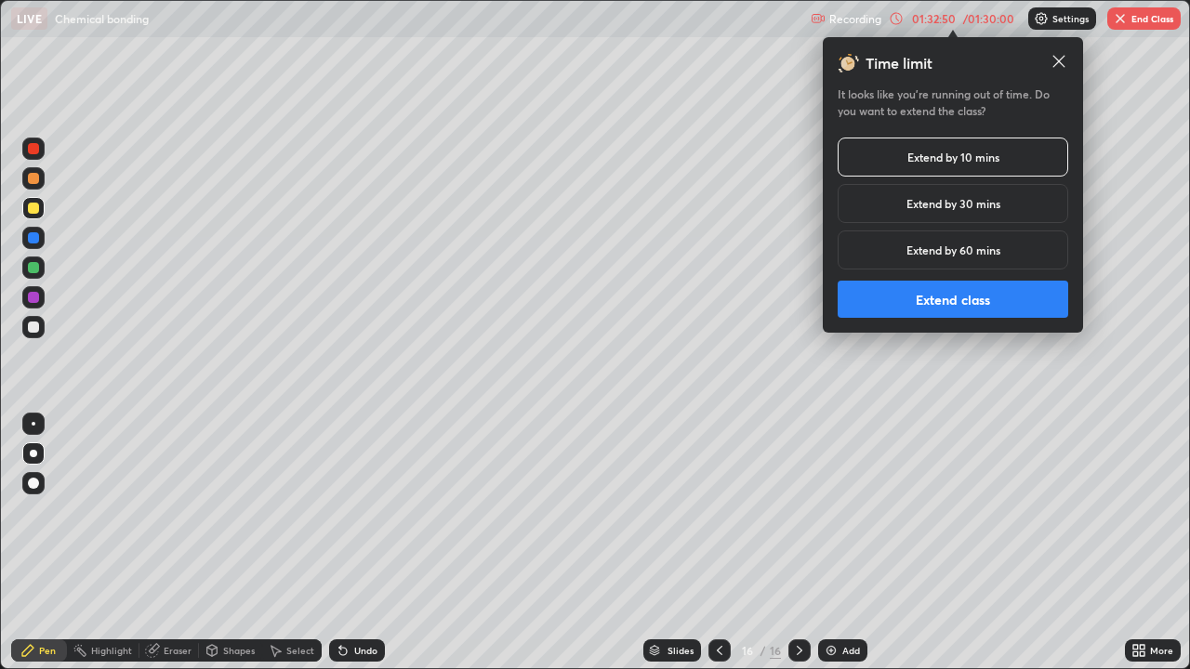
click at [921, 284] on button "Extend class" at bounding box center [953, 299] width 231 height 37
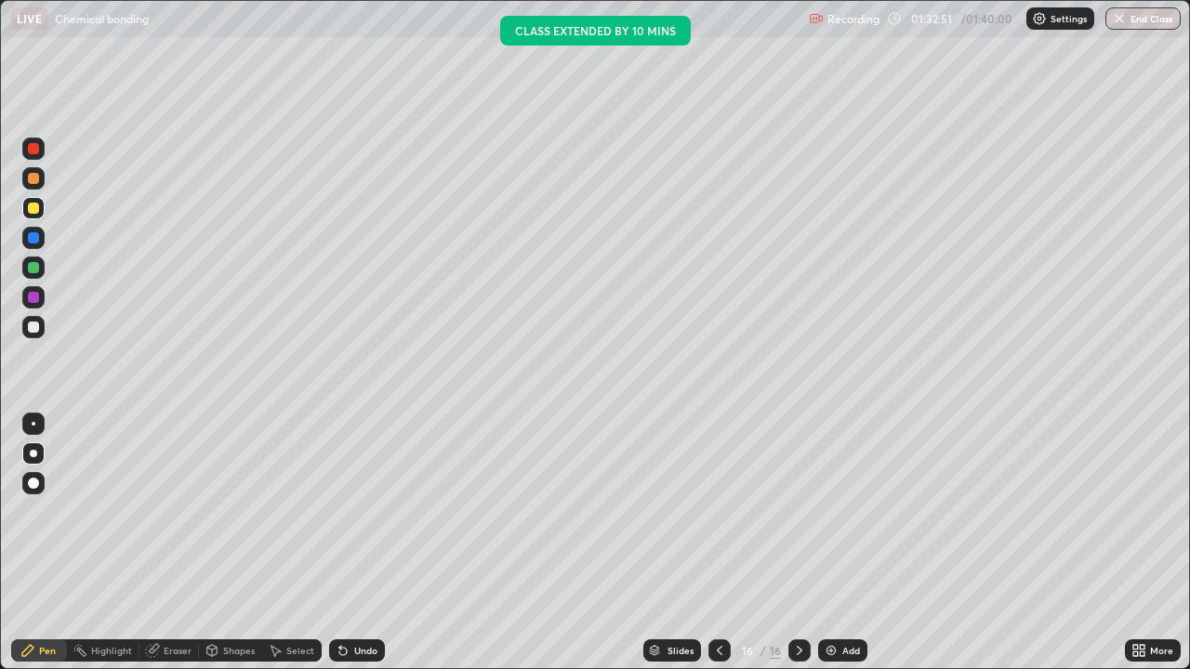
click at [1137, 22] on button "End Class" at bounding box center [1142, 18] width 75 height 22
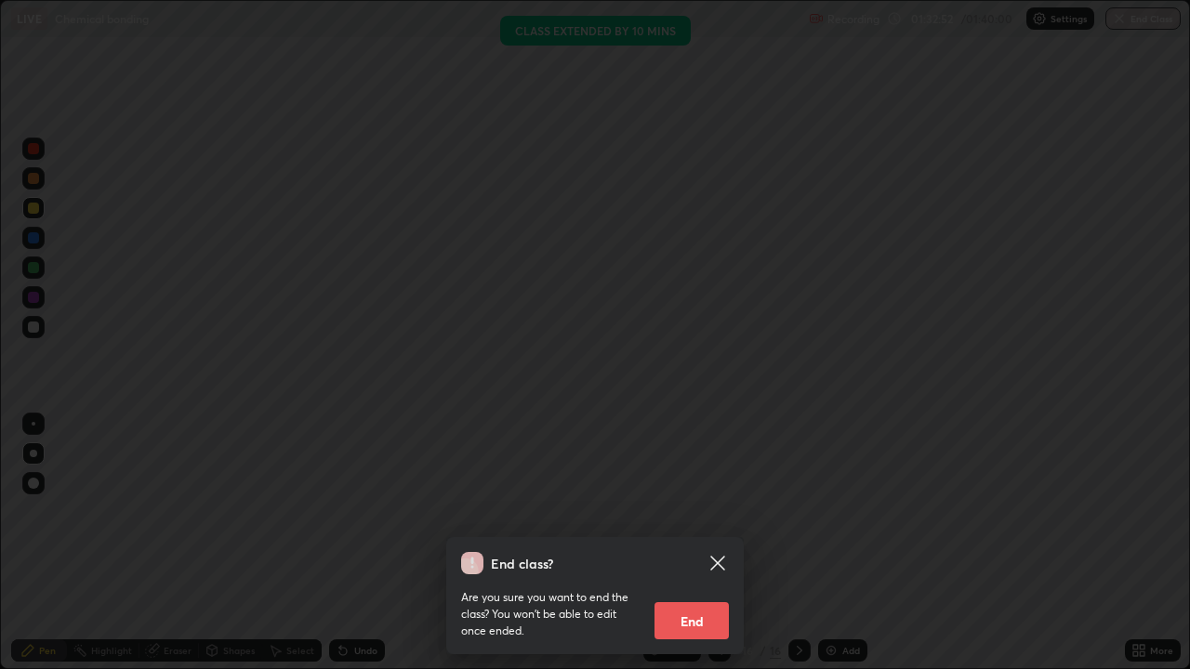
click at [694, 543] on button "End" at bounding box center [692, 620] width 74 height 37
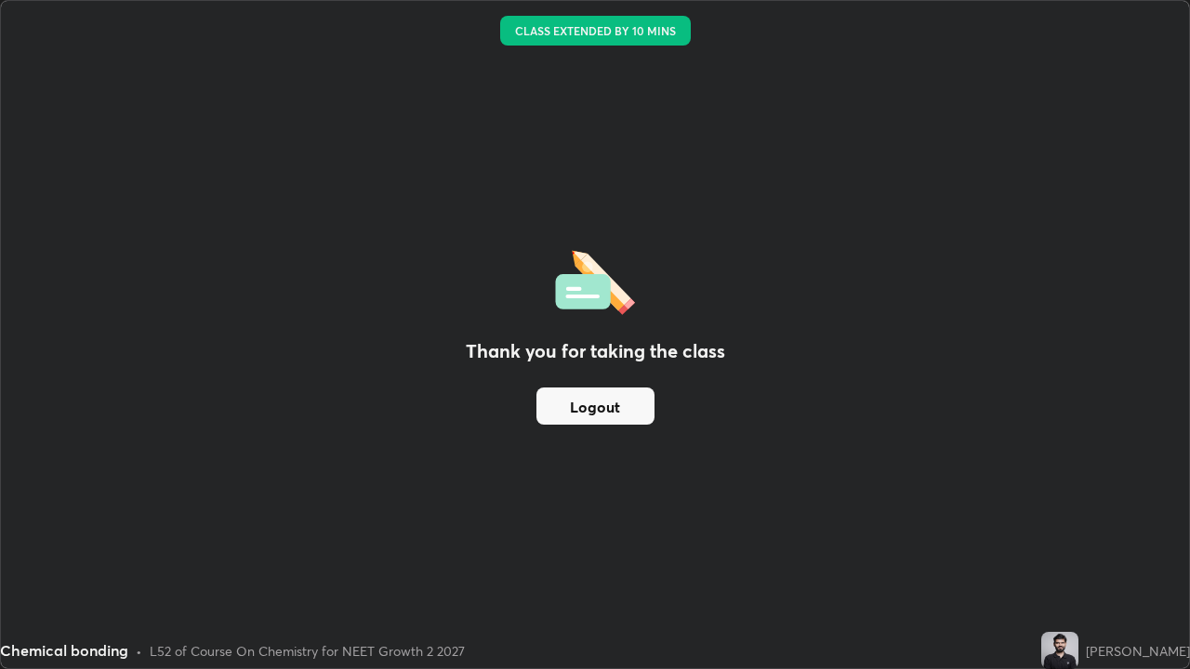
click at [581, 409] on button "Logout" at bounding box center [595, 406] width 118 height 37
